Goal: Task Accomplishment & Management: Complete application form

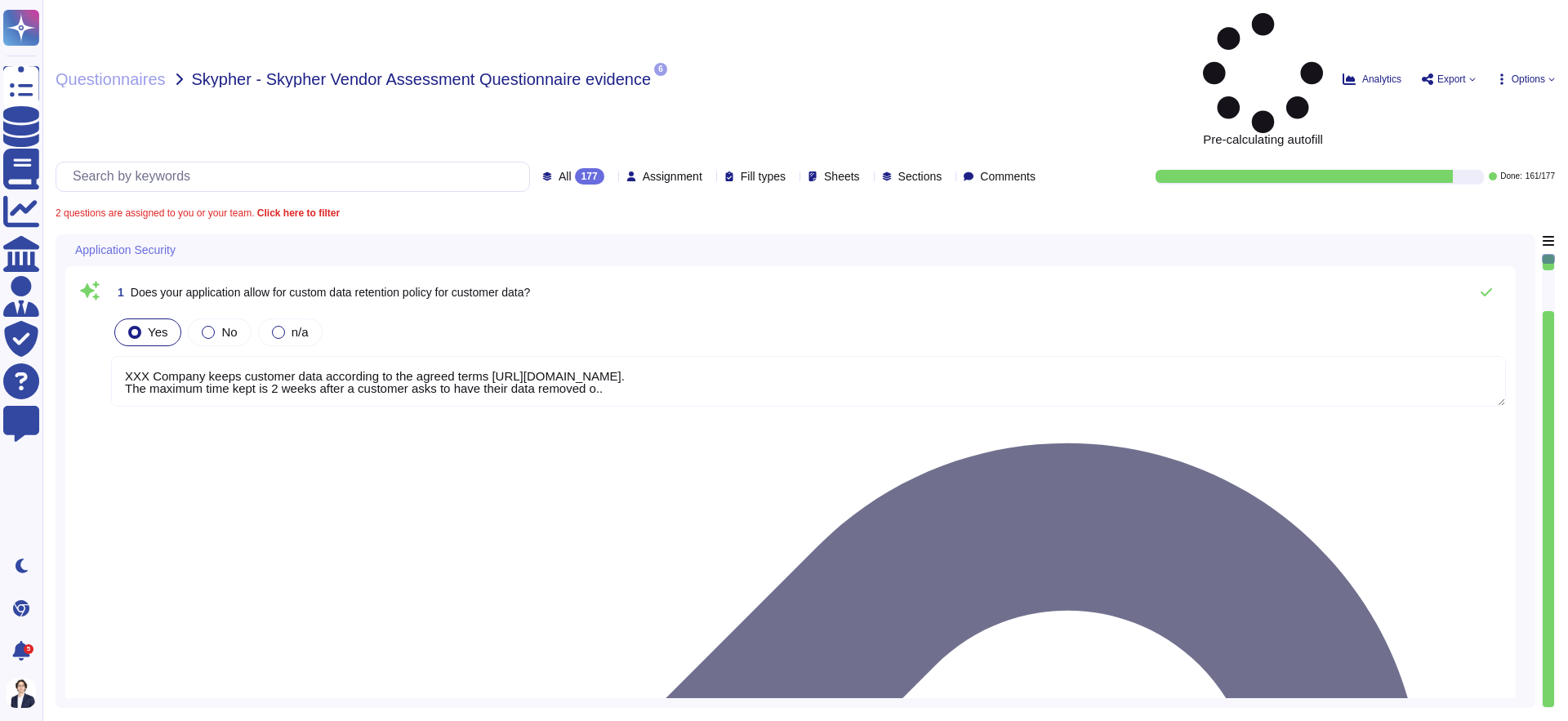
type textarea "XXX Company keeps customer data according to the agreed terms [URL][DOMAIN_NAME…"
type textarea "Yes, our employees access data handed to us on a 'need to know' basis, followin…"
type textarea "Yes, we require Multi-Factor Authentication (MFA) for the administration of our…"
type textarea "XXX Company keeps customer data according to the agreed terms [URL][DOMAIN_NAME…"
type textarea "Yes, our employees access data handed to us on a 'need to know' basis, followin…"
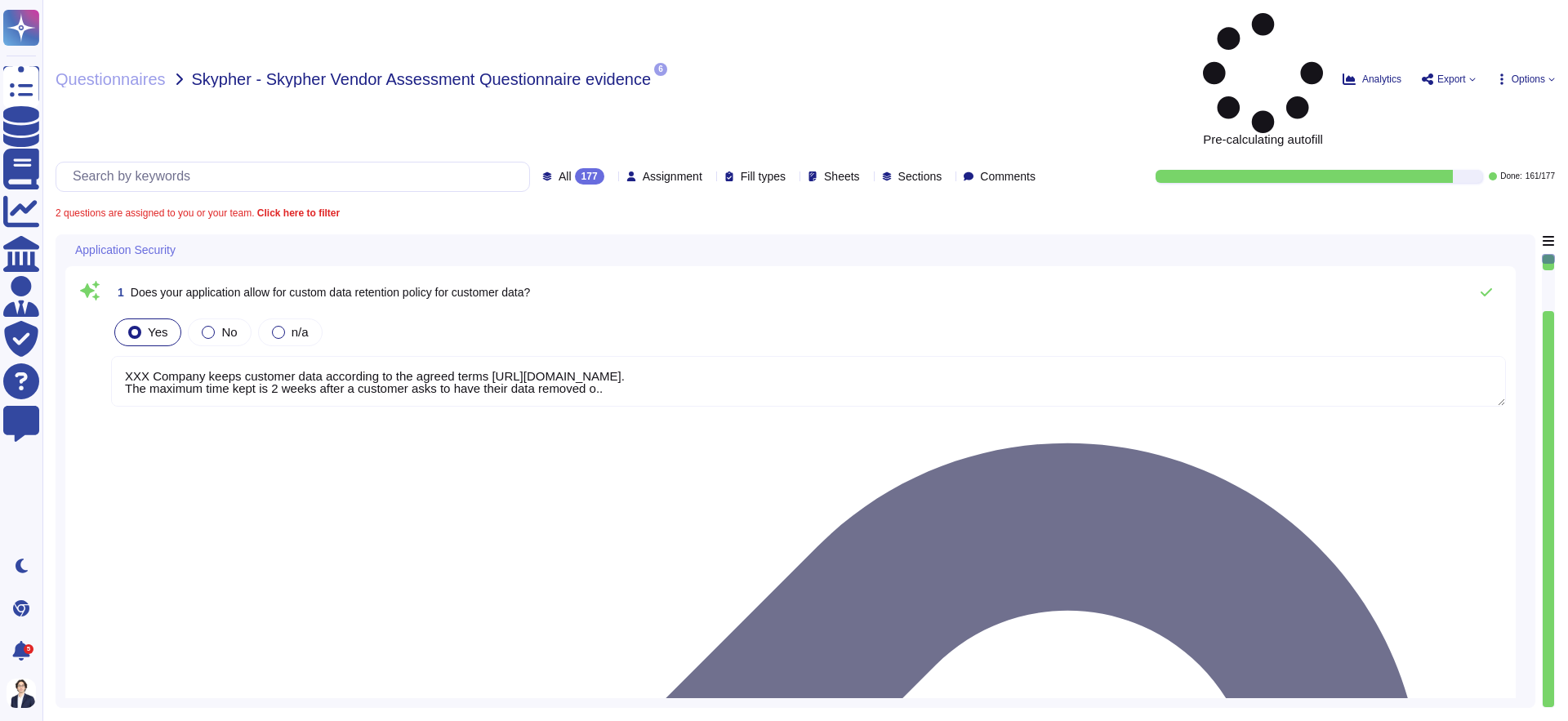
type textarea "XXX Company keeps customer data according to the agreed terms [URL][DOMAIN_NAME…"
type textarea "Yes, our employees access data handed to us on a 'need to know' basis, followin…"
type textarea "XXX Company keeps customer data according to the agreed terms [URL][DOMAIN_NAME…"
type textarea "Yes, our employees access data handed to us on a 'need to know' basis, followin…"
type textarea "XXX Company keeps customer data according to the agreed terms [URL][DOMAIN_NAME…"
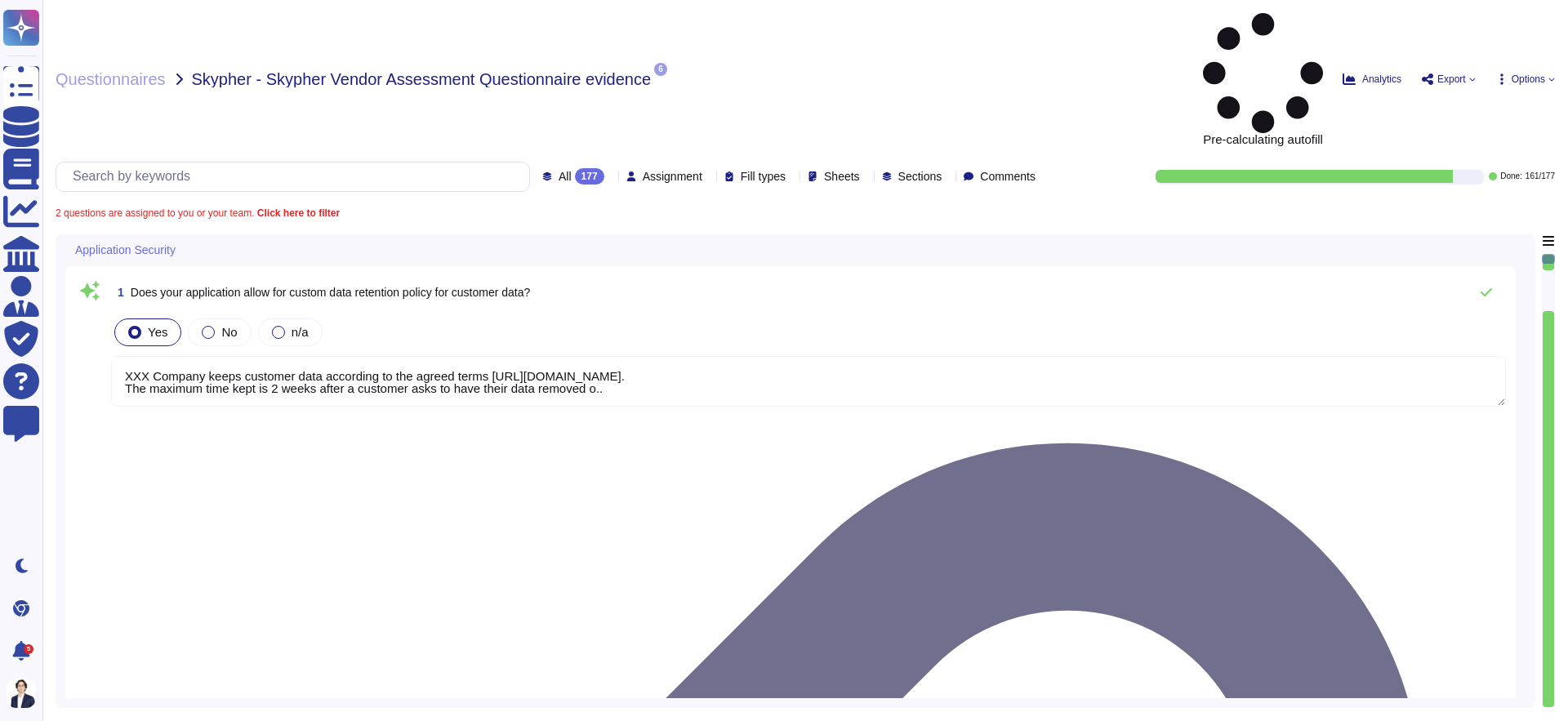
type textarea "Yes, our employees access data handed to us on a 'need to know' basis, followin…"
type textarea "XXX Company keeps customer data according to the agreed terms [URL][DOMAIN_NAME…"
type textarea "Yes, our employees access data handed to us on a 'need to know' basis, followin…"
type textarea "XXX Company keeps customer data according to the agreed terms [URL][DOMAIN_NAME…"
type textarea "Yes, our employees access data handed to us on a 'need to know' basis, followin…"
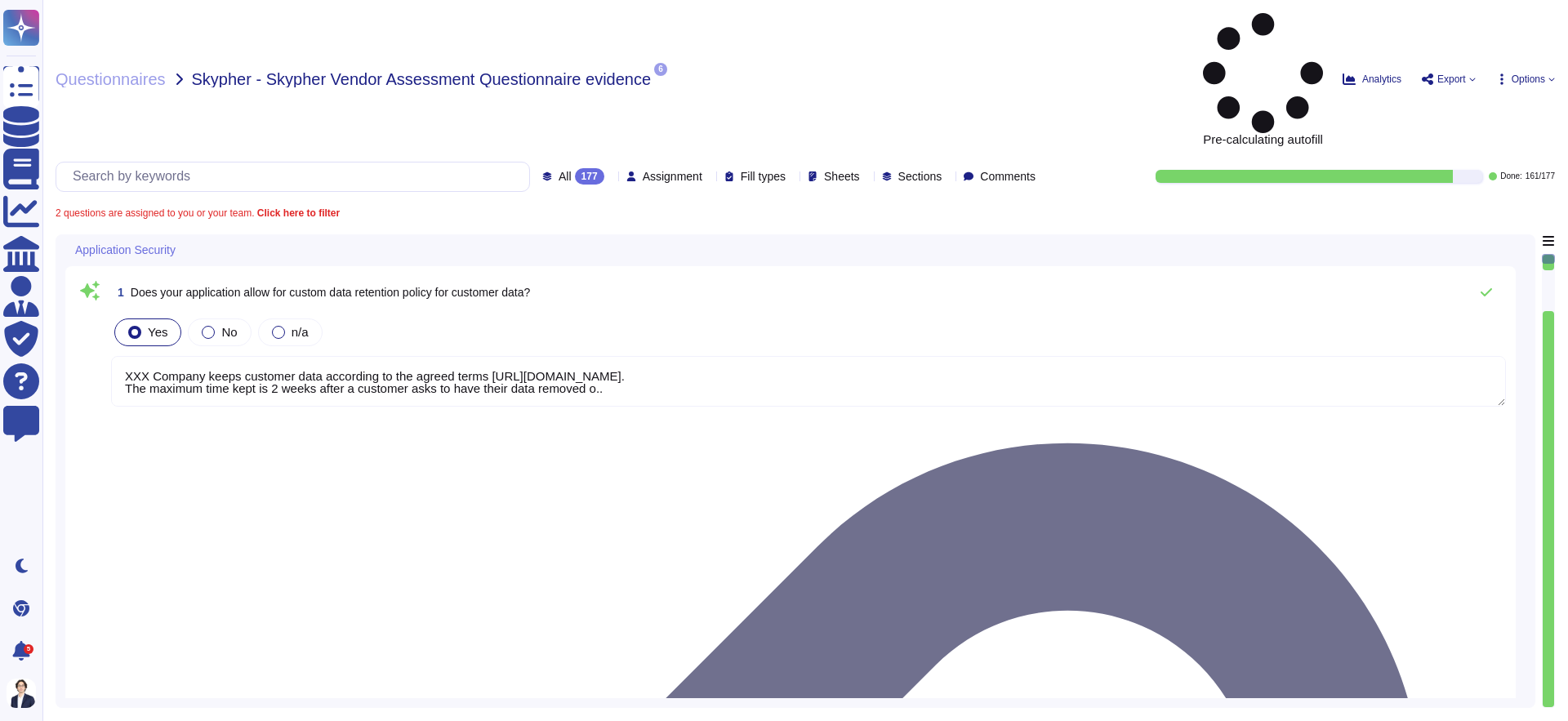
type textarea "XXX Company keeps customer data according to the agreed terms [URL][DOMAIN_NAME…"
type textarea "Yes, our employees access data handed to us on a 'need to know' basis, followin…"
type textarea "XXX Company keeps customer data according to the agreed terms [URL][DOMAIN_NAME…"
type textarea "Yes, our employees access data handed to us on a 'need to know' basis, followin…"
type textarea "XXX Company keeps customer data according to the agreed terms [URL][DOMAIN_NAME…"
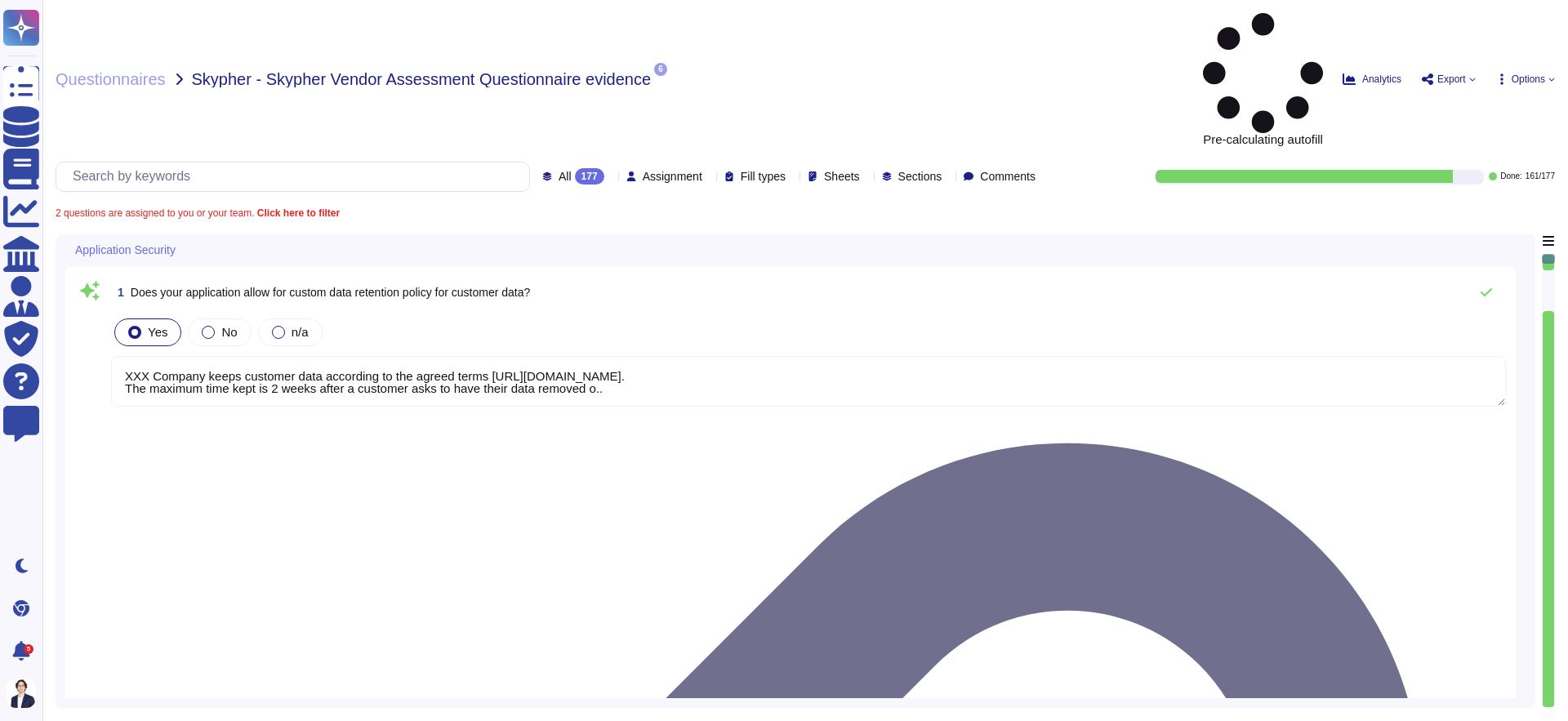
type textarea "Yes, our employees access data handed to us on a 'need to know' basis, followin…"
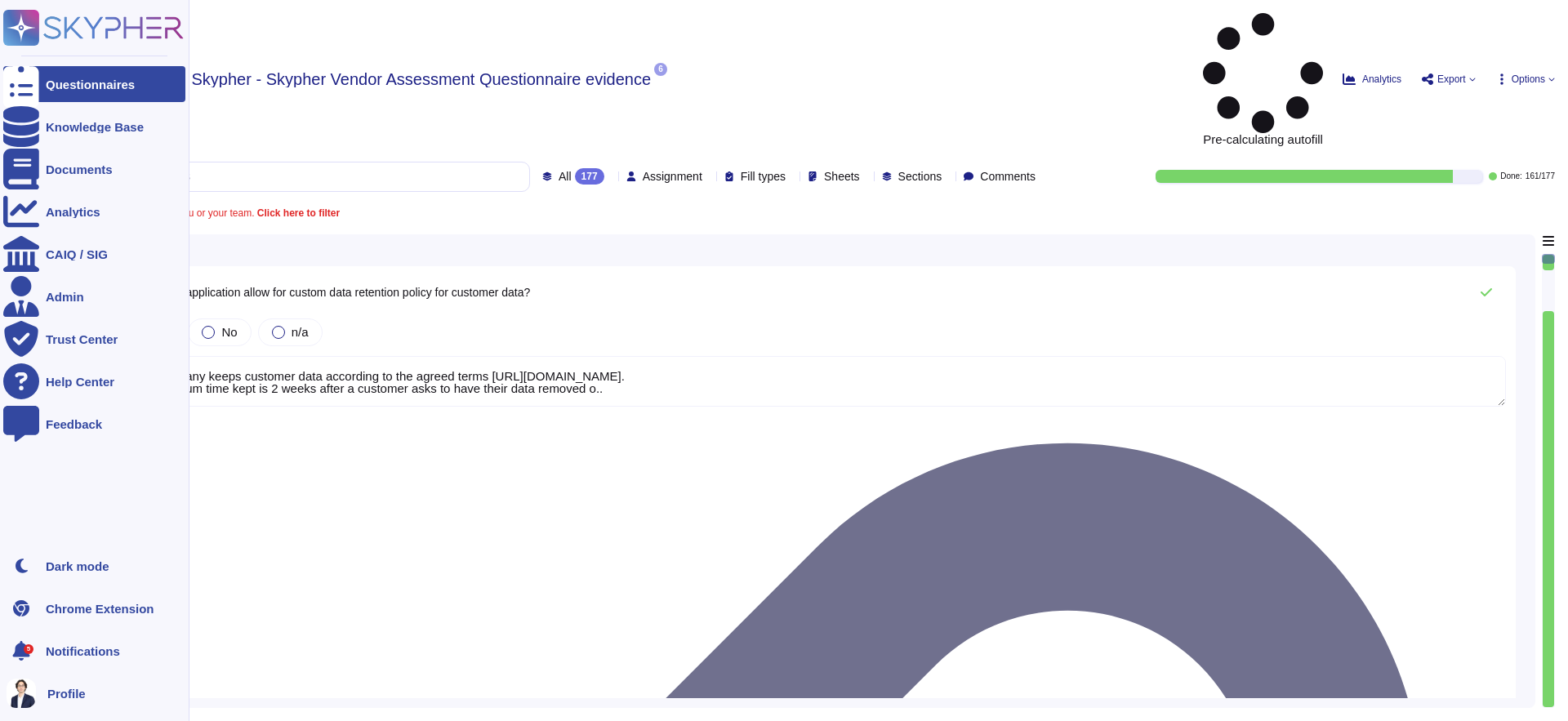
type textarea "XXX Company keeps customer data according to the agreed terms [URL][DOMAIN_NAME…"
type textarea "Yes, our employees access data handed to us on a 'need to know' basis, followin…"
type textarea "XXX Company keeps customer data according to the agreed terms [URL][DOMAIN_NAME…"
type textarea "Yes, our employees access data handed to us on a 'need to know' basis, followin…"
click at [18, 32] on rect at bounding box center [21, 27] width 36 height 36
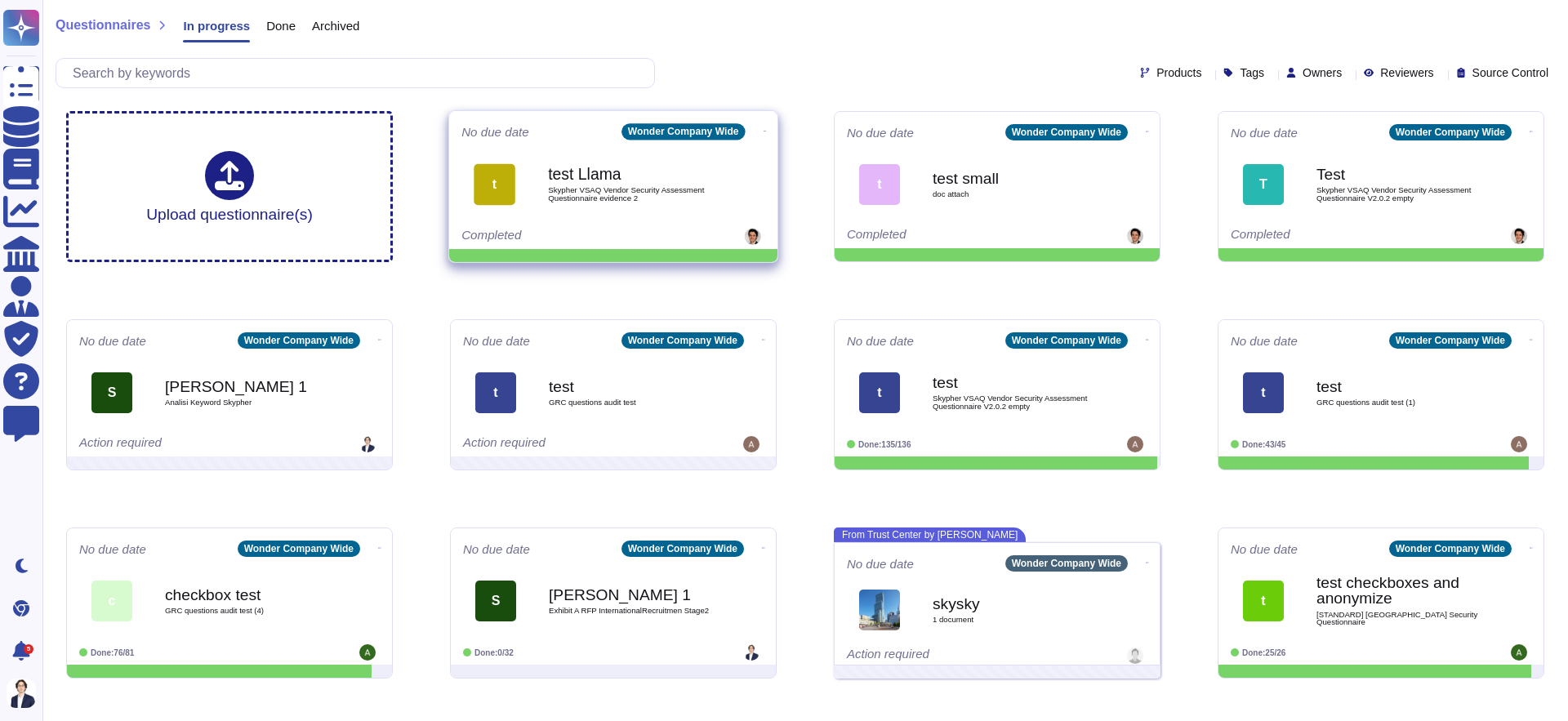
click at [575, 186] on span "Skypher VSAQ Vendor Security Assessment Questionnaire evidence 2" at bounding box center [630, 194] width 165 height 16
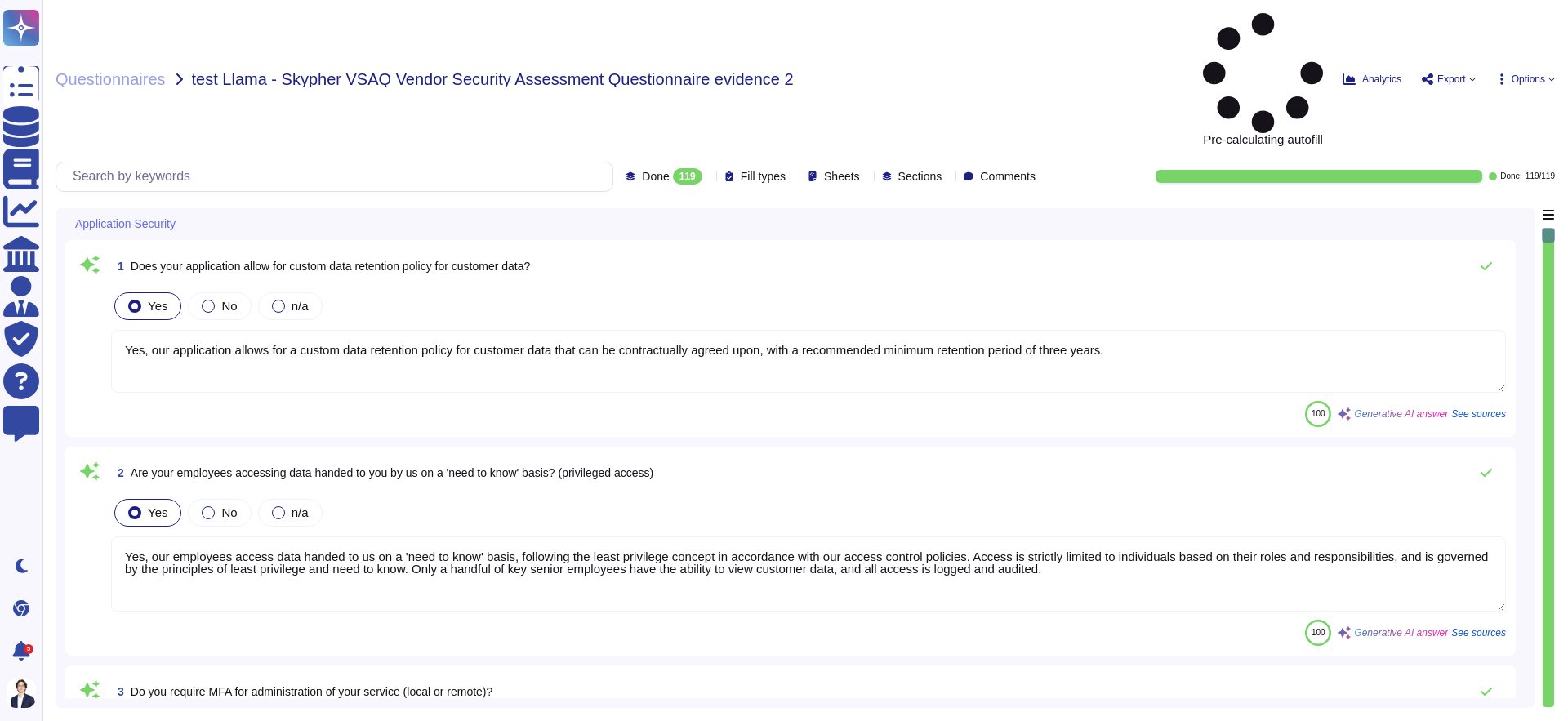
type textarea "Yes, our application allows for a custom data retention policy for customer dat…"
type textarea "Yes, our employees access data handed to us on a 'need to know' basis, followin…"
type textarea "Yes, we require Multi-Factor Authentication (MFA) for the administration of our…"
type textarea "Yes, our application allows for a custom data retention policy for customer dat…"
type textarea "Yes, our employees access data handed to us on a 'need to know' basis, followin…"
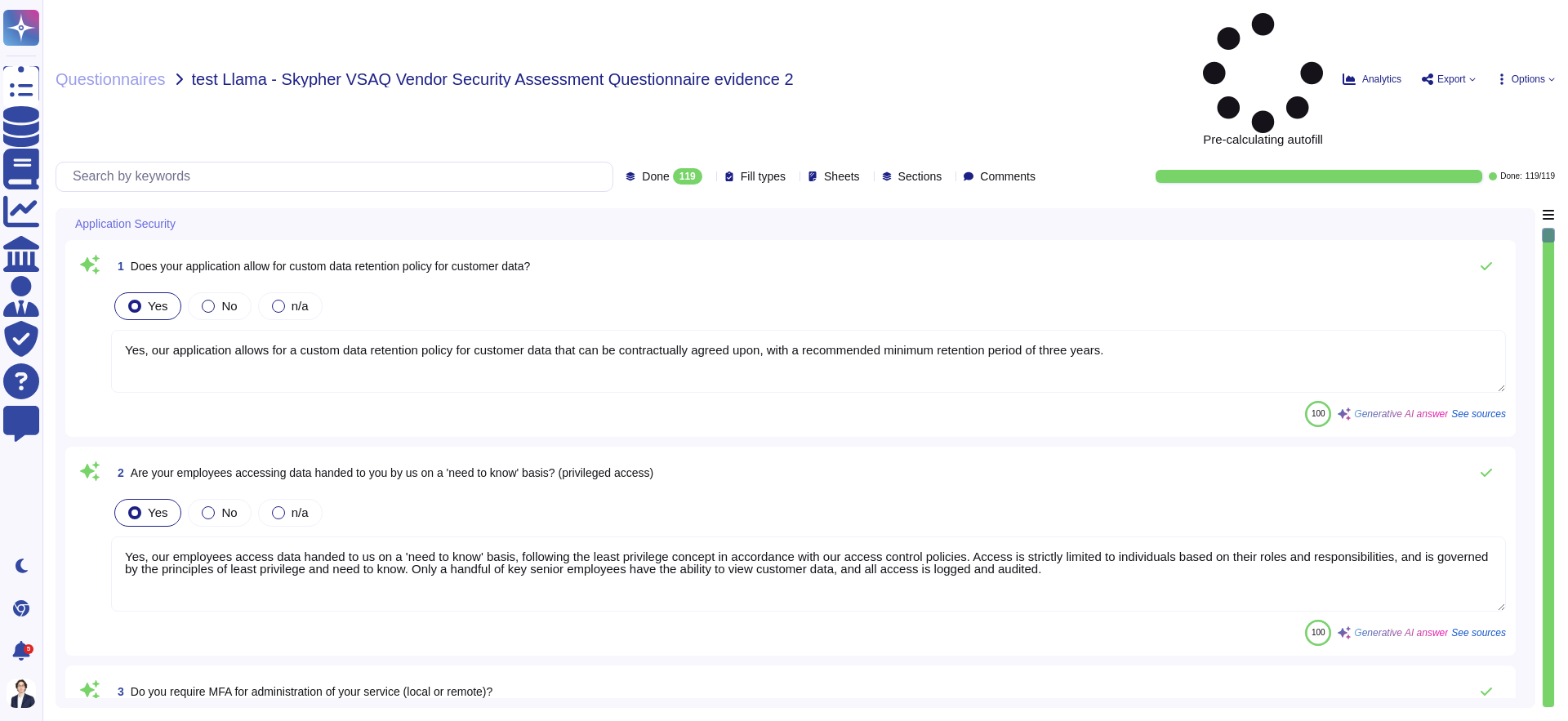
click at [126, 330] on textarea "Yes, our application allows for a custom data retention policy for customer dat…" at bounding box center [809, 361] width 1395 height 63
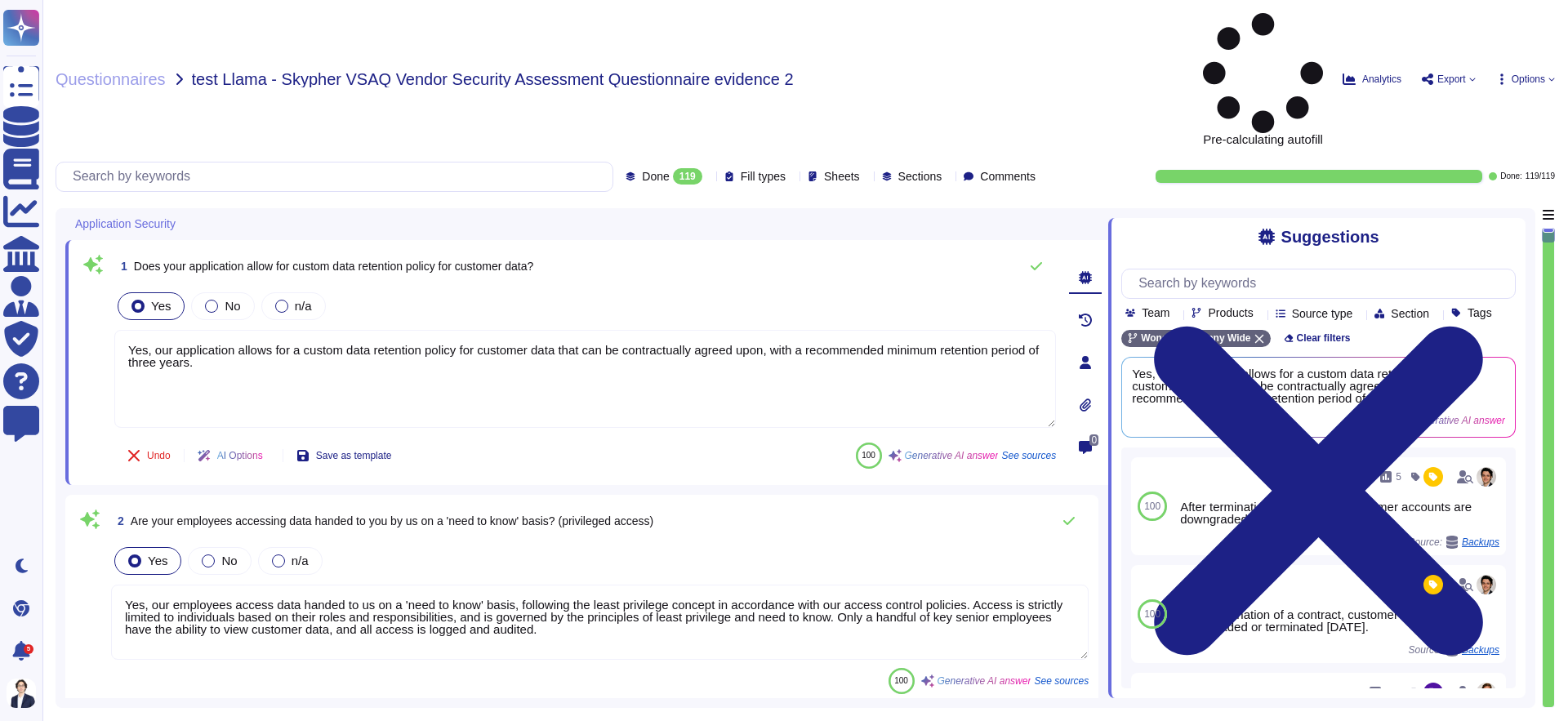
click at [748, 250] on div "1 Does your application allow for custom data retention policy for customer dat…" at bounding box center [585, 266] width 942 height 32
click at [864, 250] on div "1 Does your application allow for custom data retention policy for customer dat…" at bounding box center [585, 266] width 942 height 32
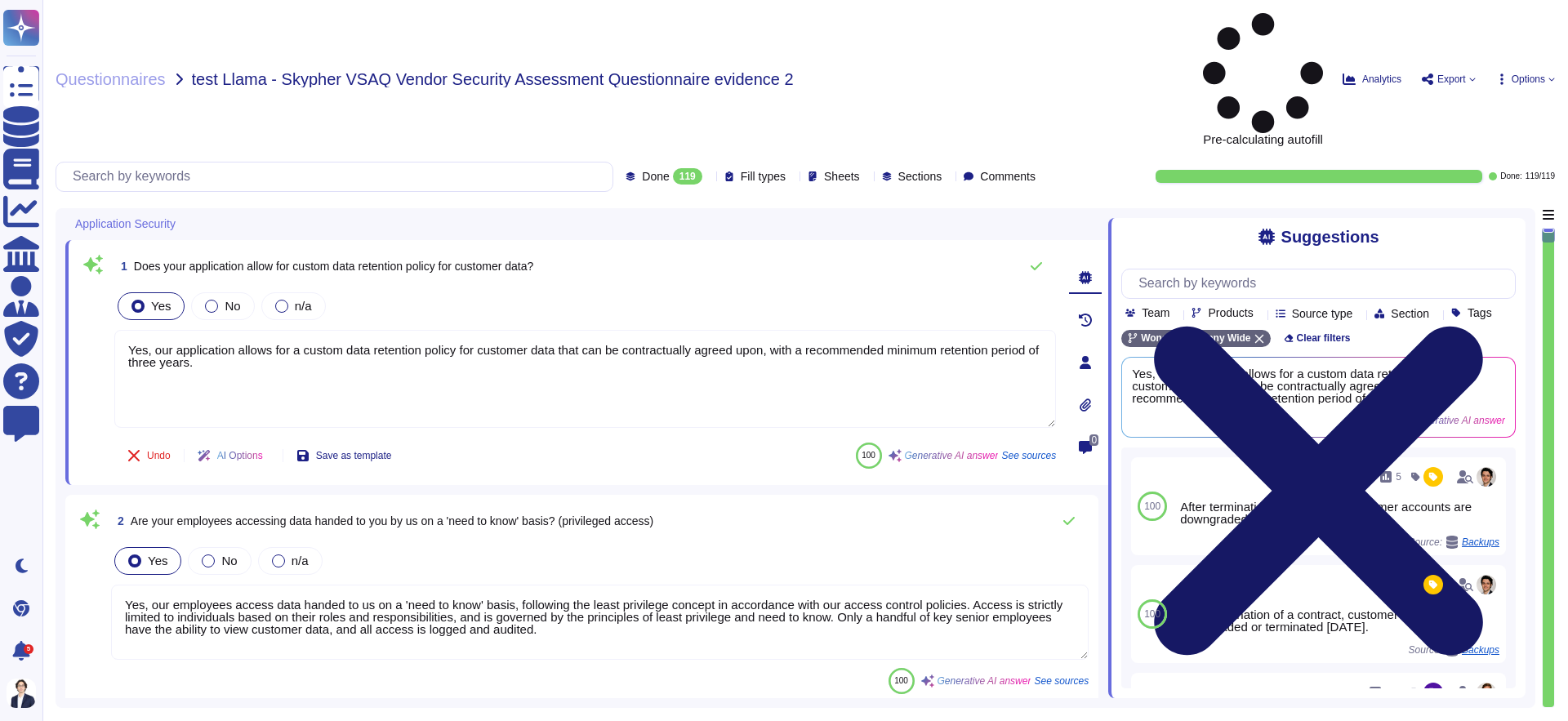
click at [1511, 228] on icon at bounding box center [1318, 491] width 394 height 526
